Goal: Navigation & Orientation: Find specific page/section

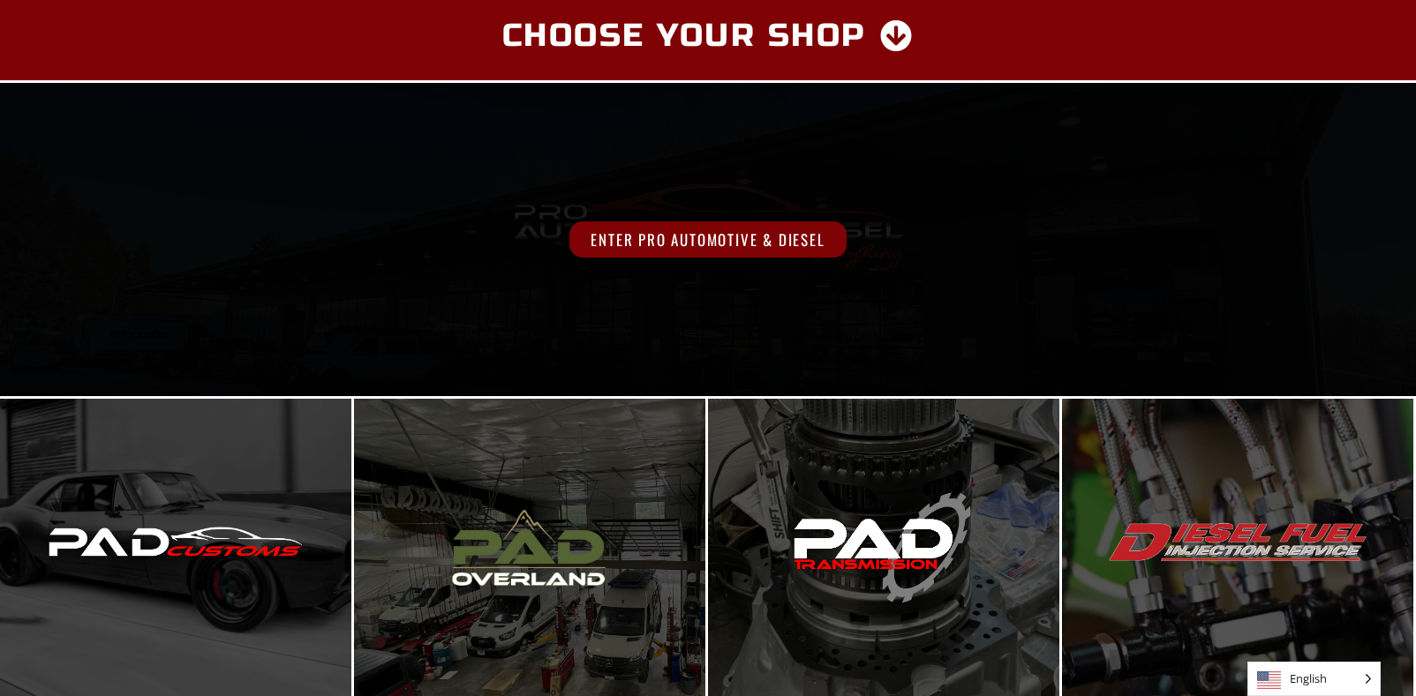
scroll to position [88, 0]
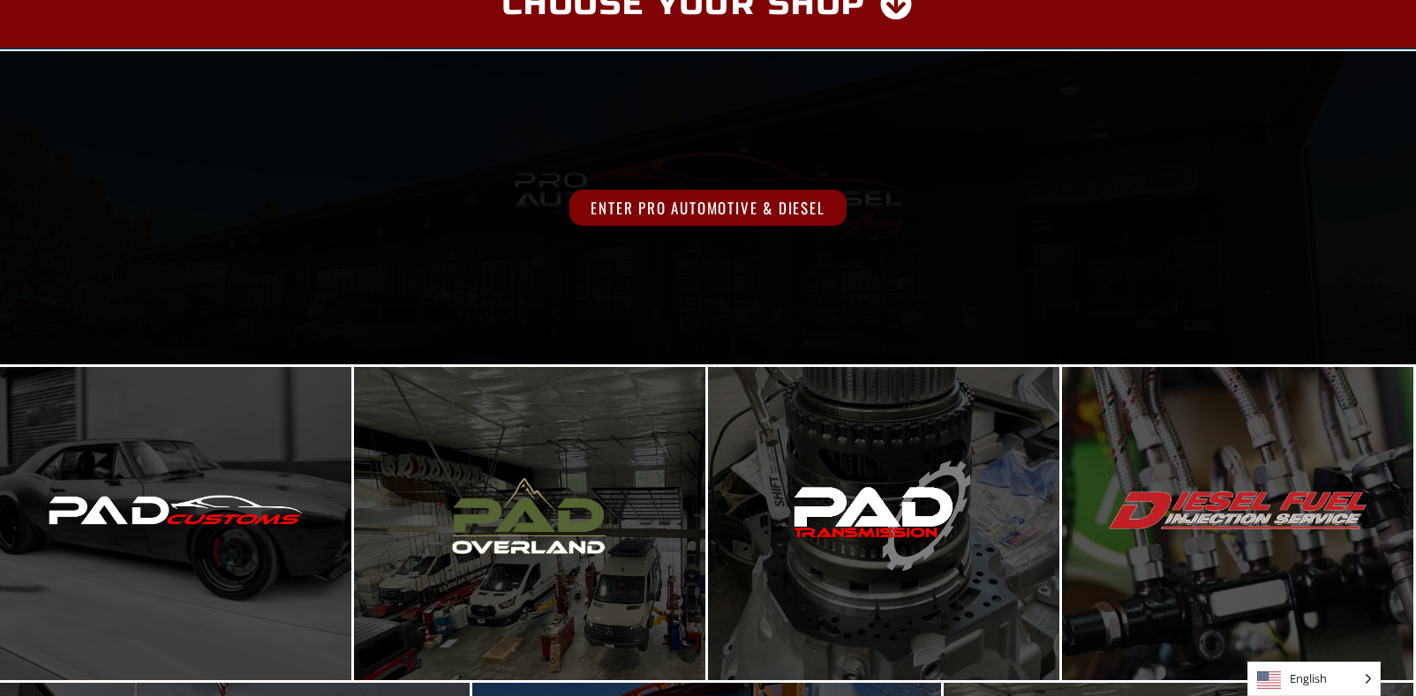
click at [739, 181] on div "Enter Pro Automotive & Diesel" at bounding box center [708, 207] width 1416 height 313
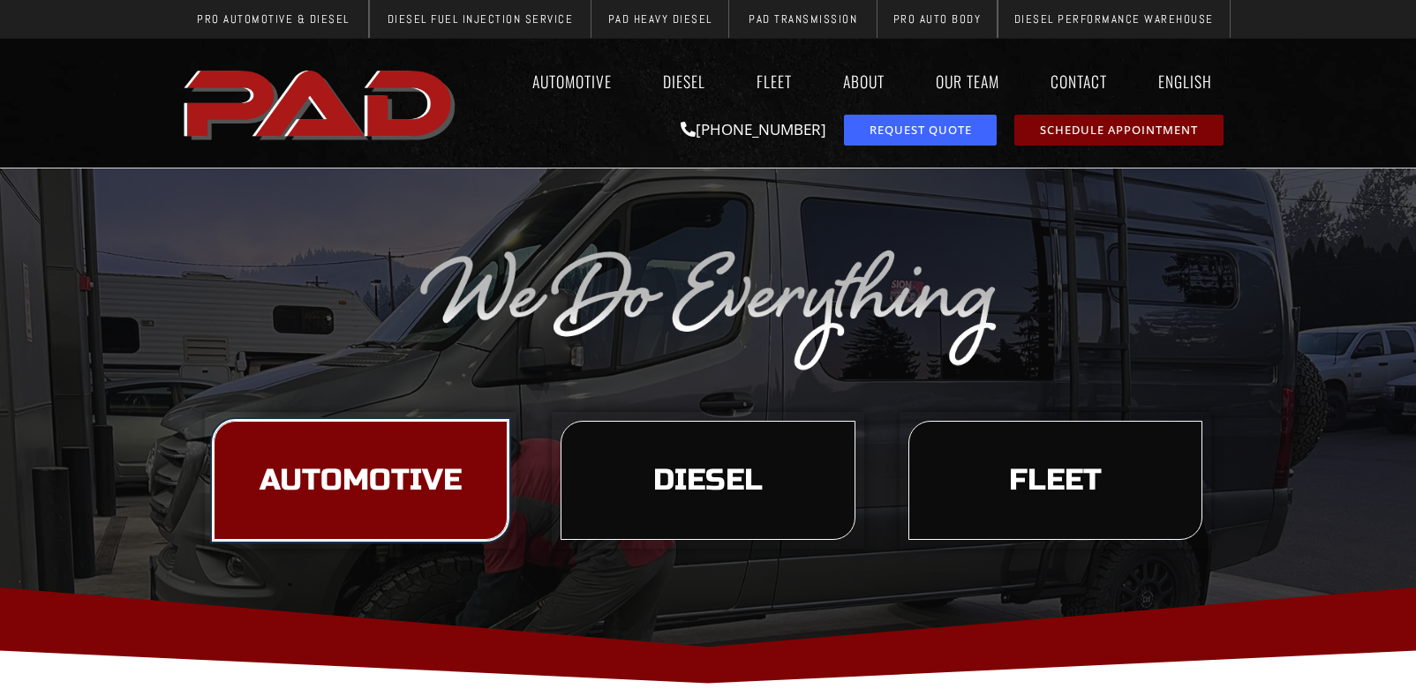
click at [278, 469] on span "Automotive" at bounding box center [361, 481] width 202 height 30
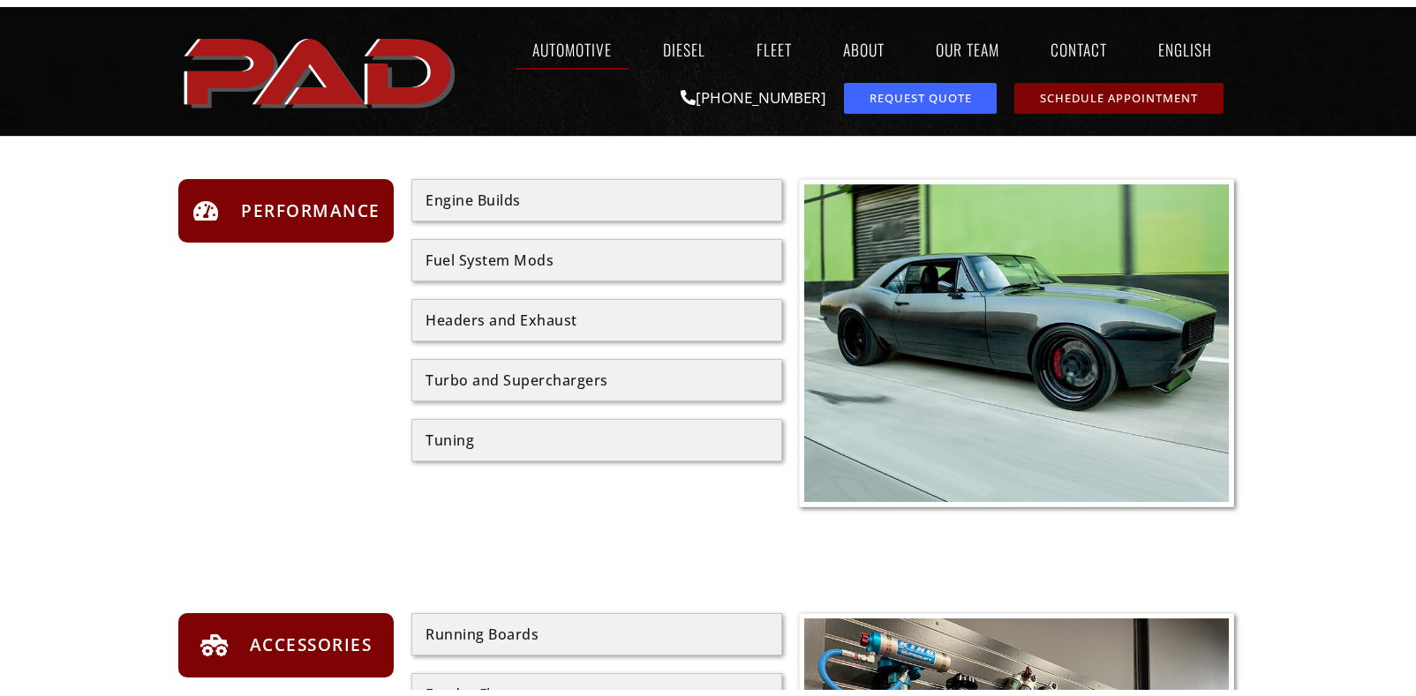
scroll to position [1501, 0]
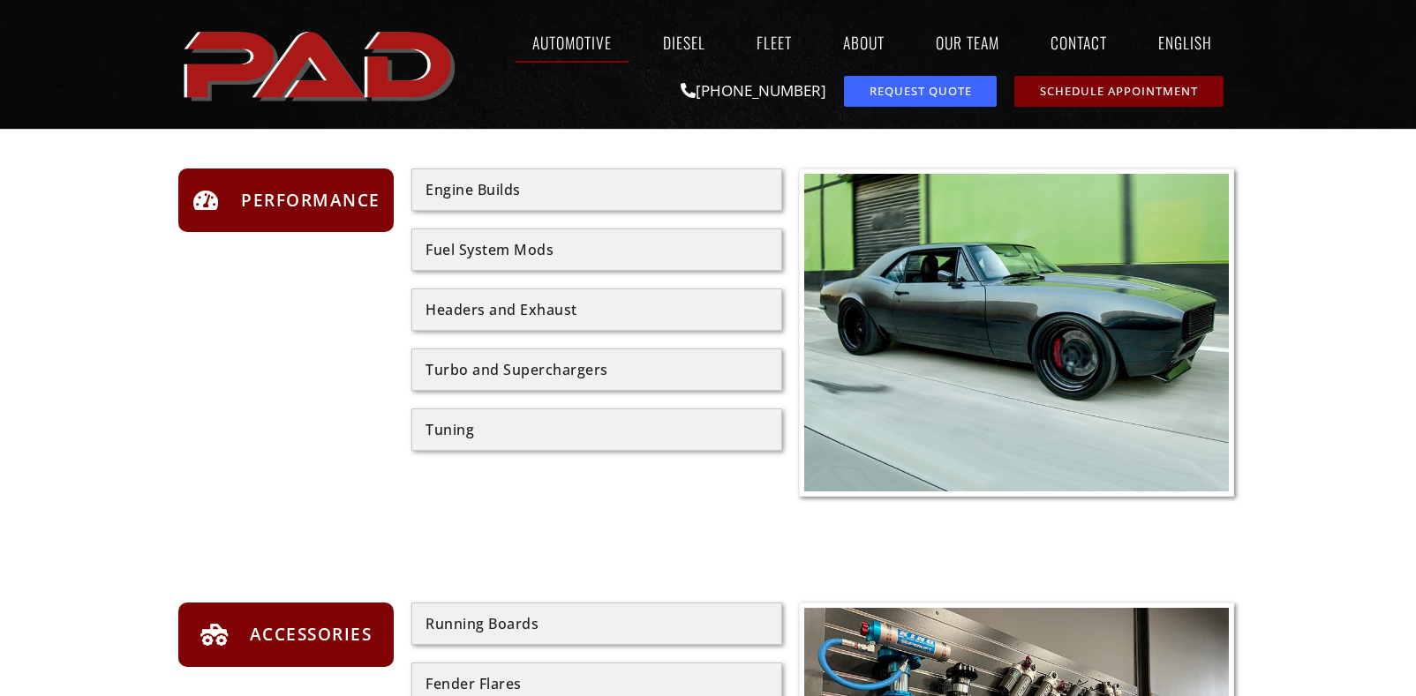
click at [492, 436] on div "Tuning" at bounding box center [596, 430] width 342 height 14
click at [460, 426] on div "Tuning" at bounding box center [596, 430] width 342 height 14
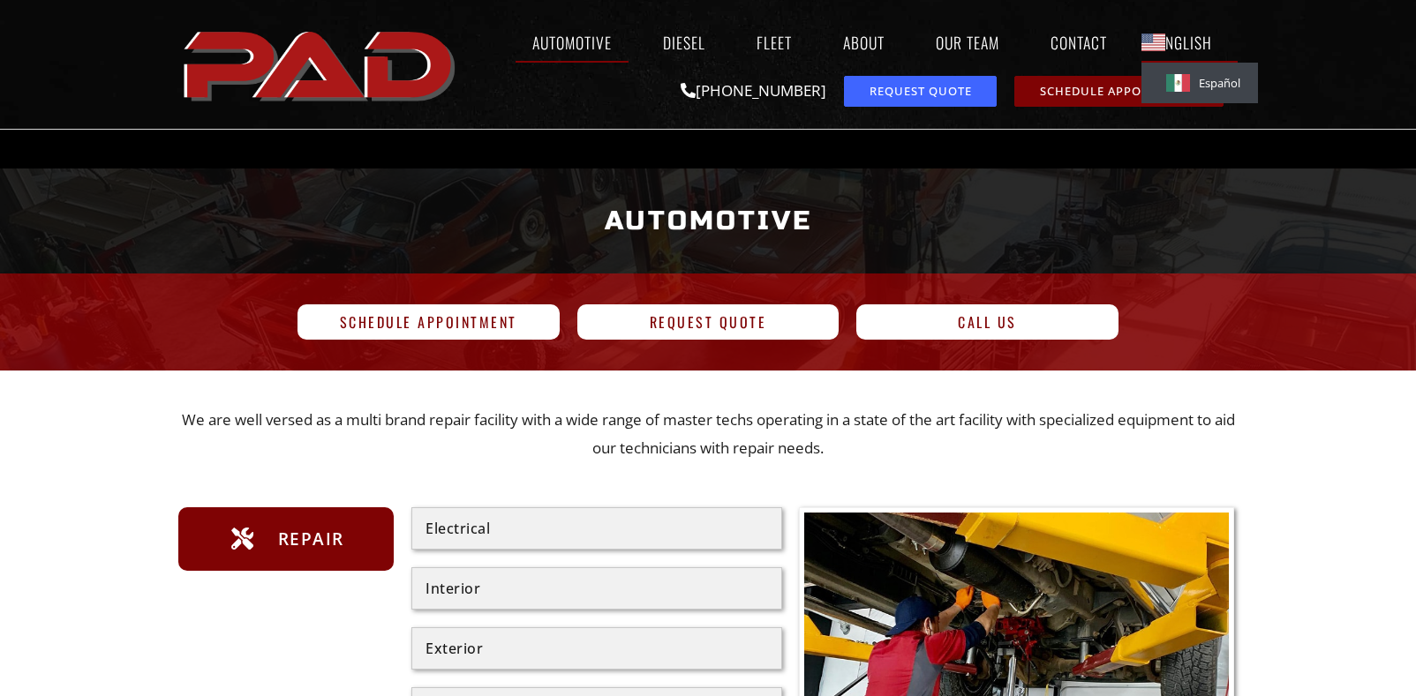
scroll to position [609, 0]
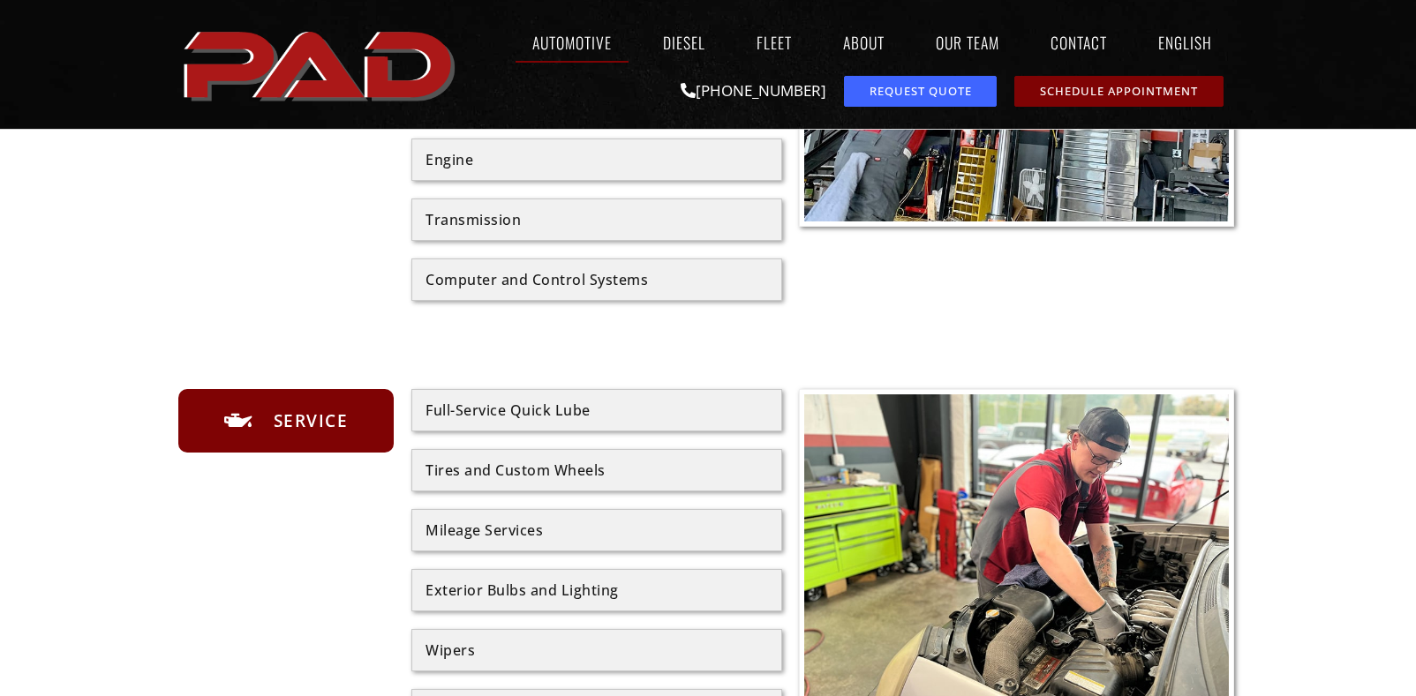
click at [1223, 682] on img at bounding box center [1016, 554] width 425 height 319
